Goal: Task Accomplishment & Management: Use online tool/utility

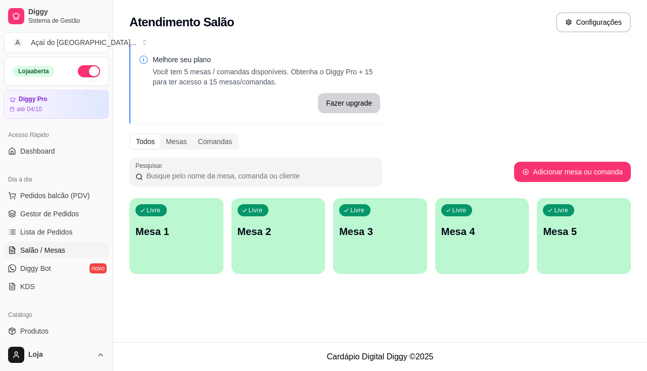
scroll to position [101, 0]
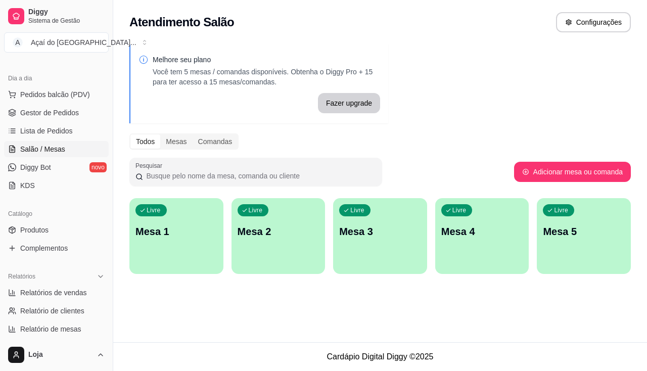
click at [176, 230] on p "Mesa 1" at bounding box center [177, 232] width 82 height 14
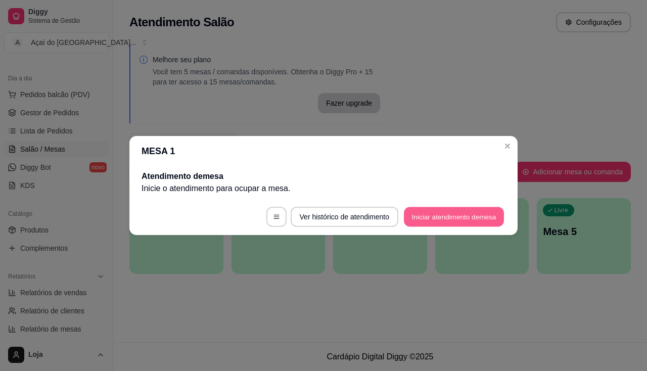
click at [472, 223] on button "Iniciar atendimento de mesa" at bounding box center [454, 217] width 100 height 20
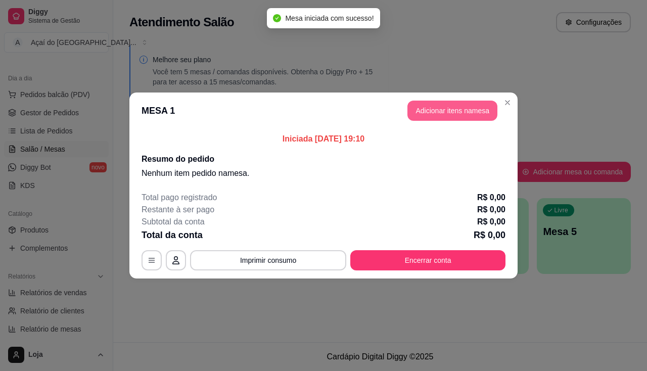
click at [445, 110] on button "Adicionar itens na mesa" at bounding box center [453, 111] width 90 height 20
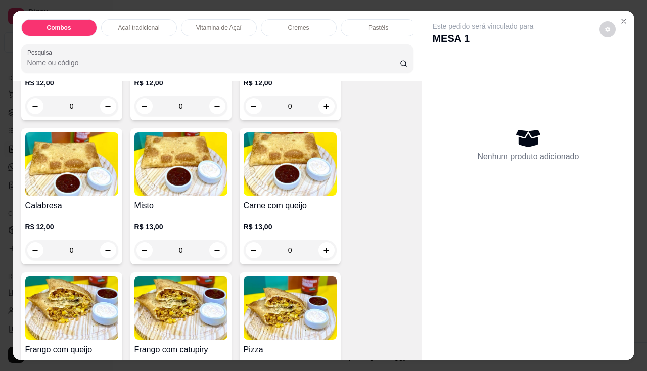
scroll to position [1416, 0]
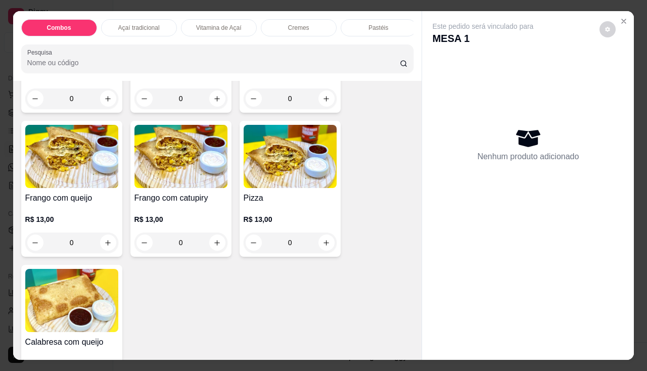
click at [96, 194] on div "Frango com queijo R$ 13,00 0" at bounding box center [71, 189] width 101 height 136
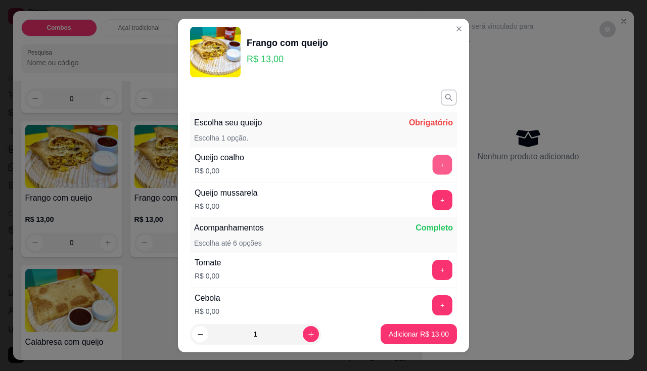
click at [433, 165] on button "+" at bounding box center [443, 165] width 20 height 20
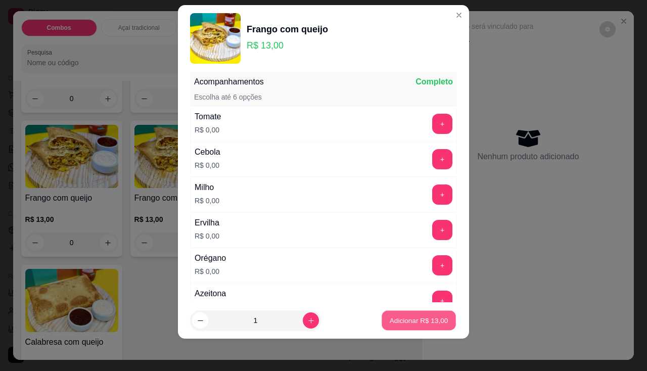
click at [425, 329] on button "Adicionar R$ 13,00" at bounding box center [419, 321] width 74 height 20
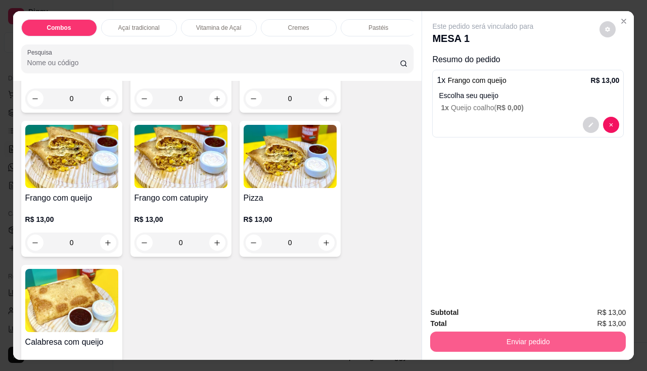
click at [485, 339] on button "Enviar pedido" at bounding box center [528, 342] width 196 height 20
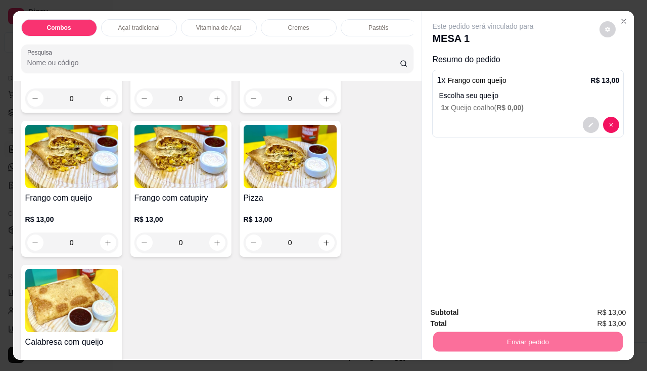
click at [590, 314] on button "Enviar pedido" at bounding box center [600, 313] width 56 height 19
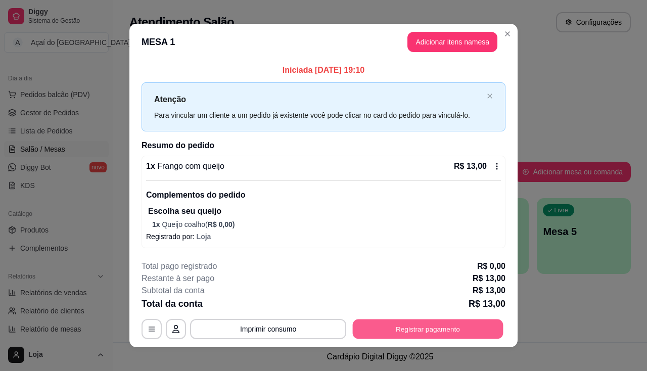
click at [423, 336] on button "Registrar pagamento" at bounding box center [428, 330] width 151 height 20
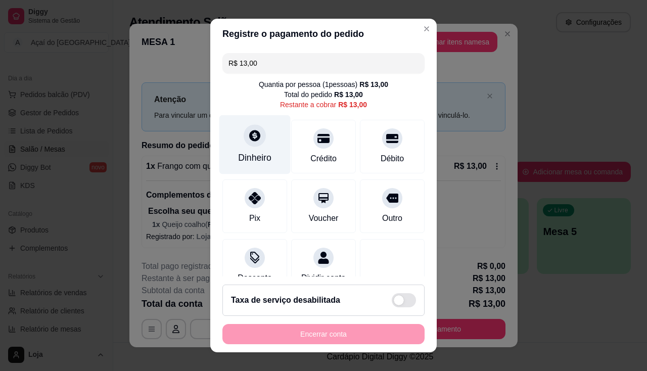
click at [256, 152] on div "Dinheiro" at bounding box center [254, 157] width 33 height 13
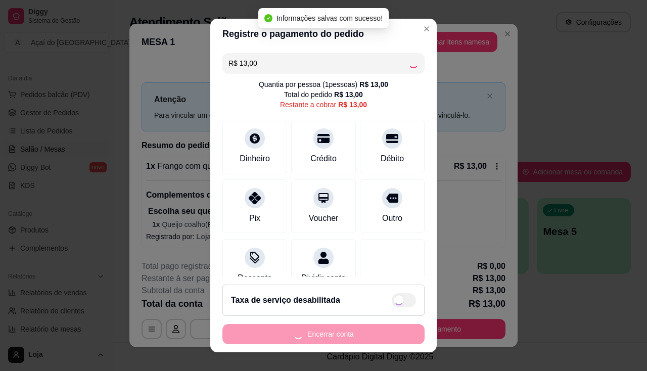
type input "R$ 0,00"
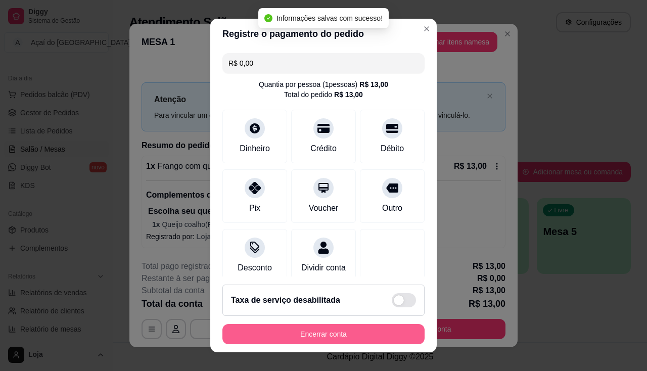
click at [388, 340] on button "Encerrar conta" at bounding box center [323, 334] width 202 height 20
